Goal: Task Accomplishment & Management: Find specific page/section

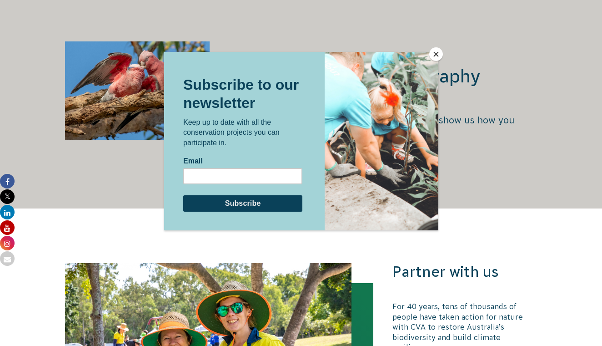
scroll to position [1594, 0]
drag, startPoint x: 0, startPoint y: 0, endPoint x: 437, endPoint y: 53, distance: 440.1
click at [437, 53] on button "Close" at bounding box center [436, 54] width 14 height 14
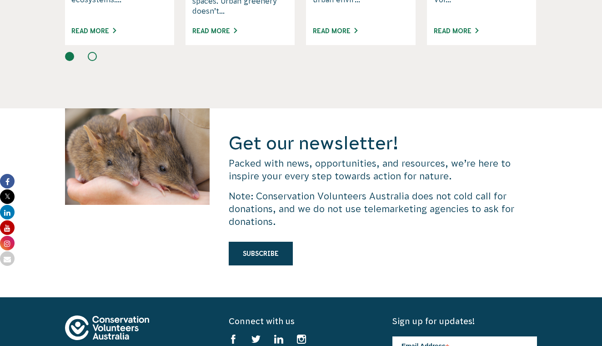
scroll to position [2422, 0]
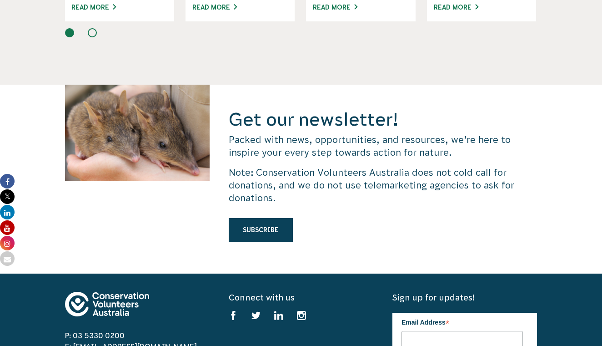
click at [593, 185] on div "Get our newsletter! Packed with news, opportunities, and resources, we’re here …" at bounding box center [301, 179] width 602 height 189
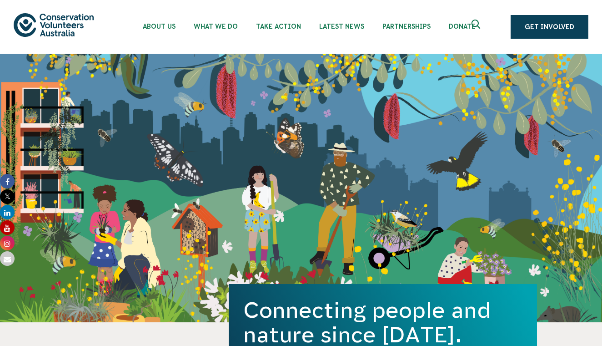
scroll to position [-15, 0]
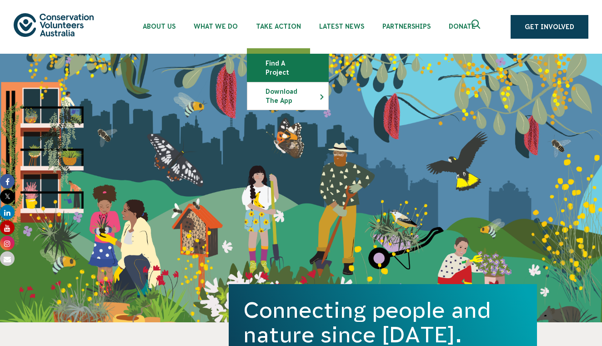
click at [281, 78] on link "Find a project" at bounding box center [287, 67] width 81 height 27
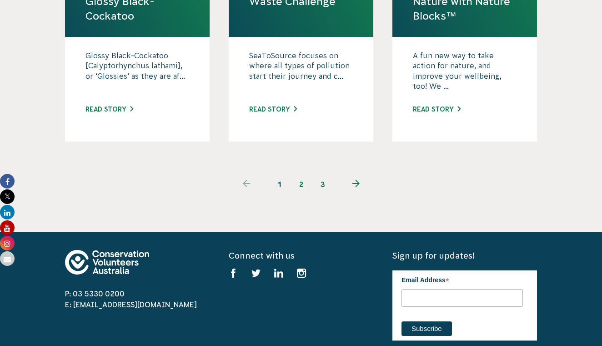
scroll to position [1030, 0]
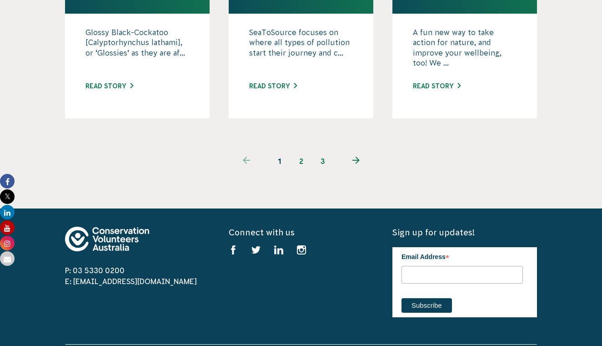
click at [304, 150] on link "2" at bounding box center [301, 161] width 22 height 22
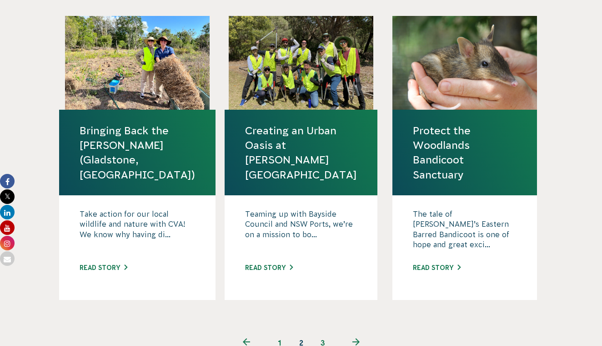
scroll to position [917, 0]
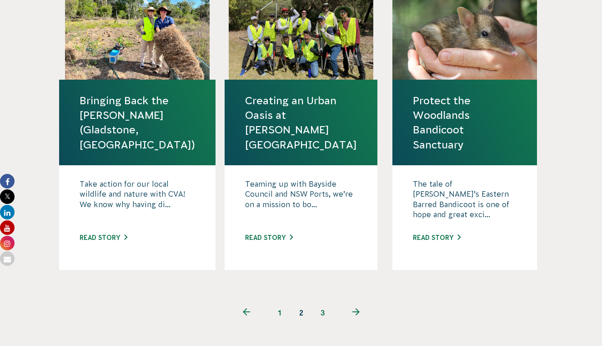
click at [358, 301] on link "next page" at bounding box center [356, 312] width 44 height 22
